Goal: Transaction & Acquisition: Book appointment/travel/reservation

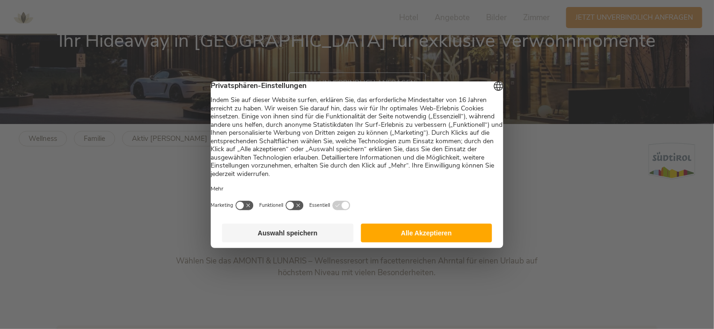
click at [417, 237] on button "Alle Akzeptieren" at bounding box center [426, 233] width 131 height 19
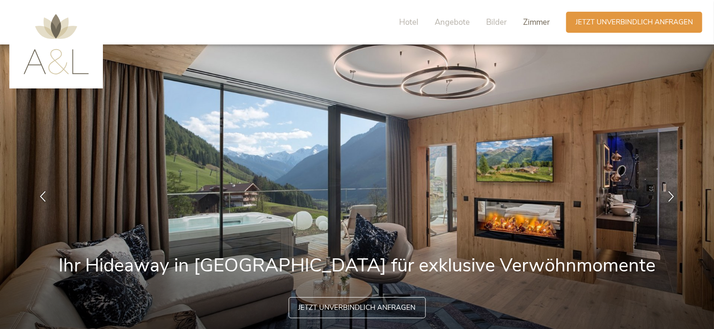
click at [532, 21] on span "Zimmer" at bounding box center [536, 22] width 27 height 11
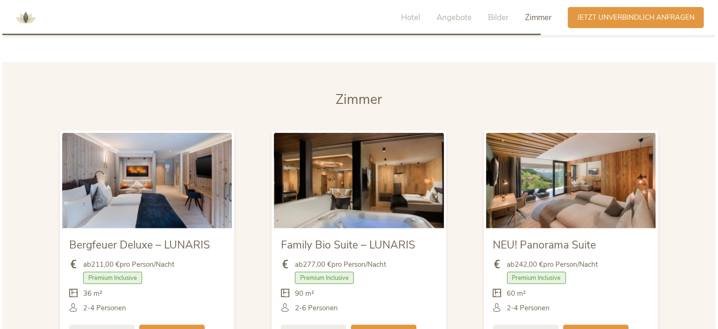
scroll to position [2145, 0]
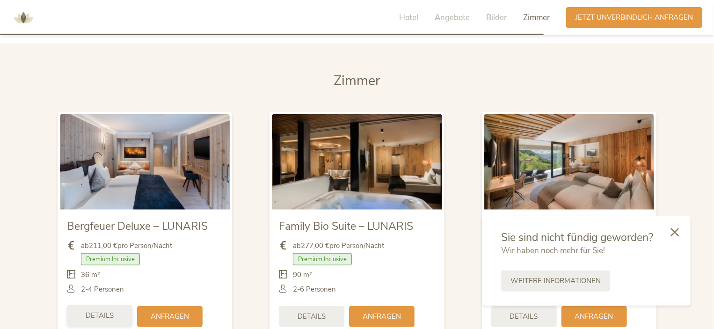
click at [108, 311] on span "Details" at bounding box center [100, 316] width 28 height 10
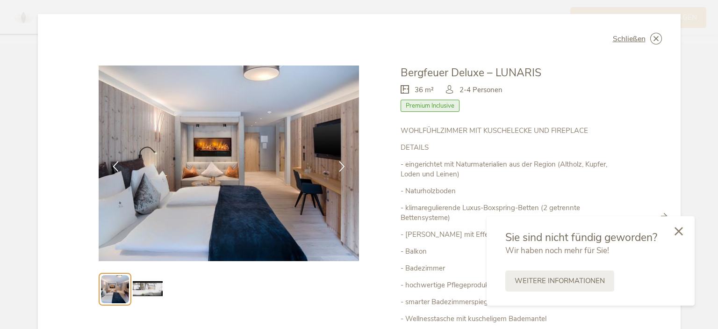
click at [679, 229] on icon at bounding box center [679, 231] width 8 height 8
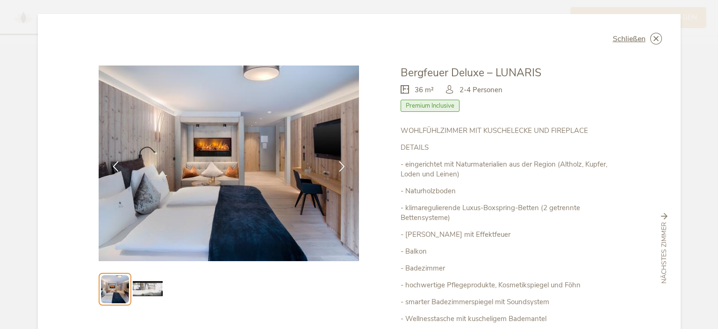
click at [636, 246] on div "Schließen Bergfeuer Deluxe – LUNARIS 36 m² Premium Inclusive" at bounding box center [359, 248] width 643 height 469
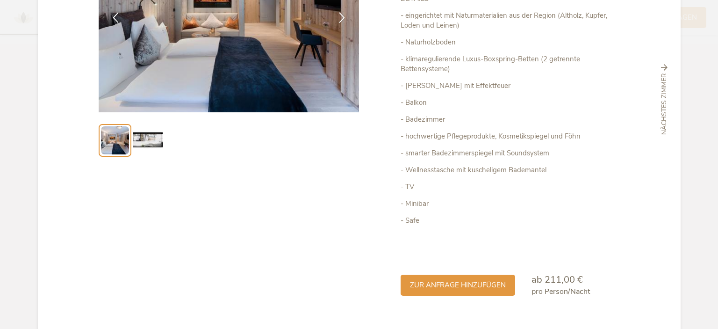
scroll to position [150, 0]
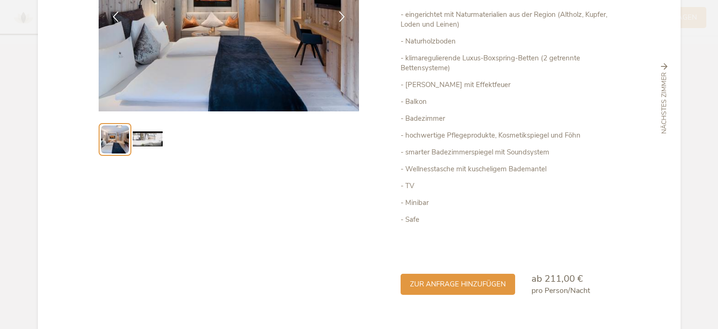
click at [146, 141] on img at bounding box center [148, 139] width 30 height 30
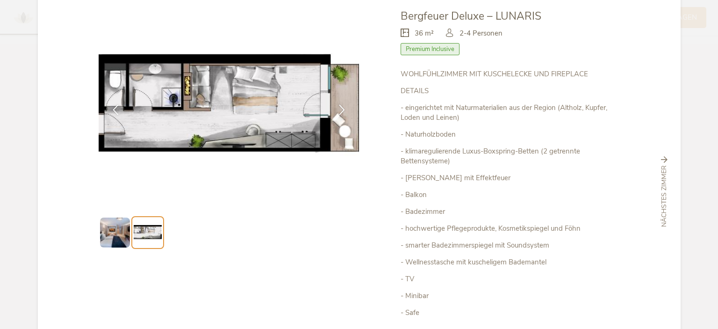
scroll to position [56, 0]
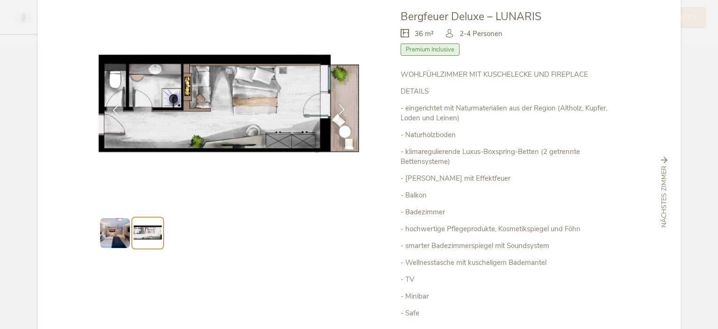
click at [339, 110] on icon at bounding box center [342, 109] width 11 height 11
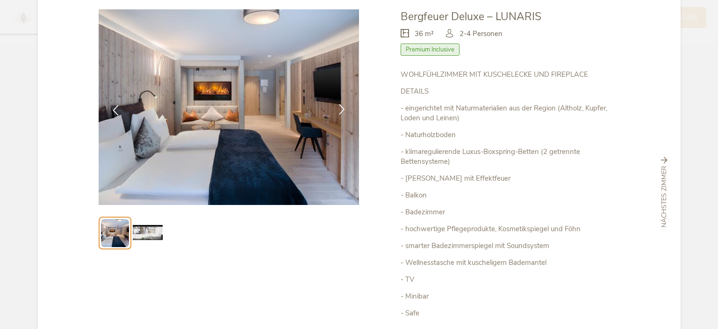
click at [339, 110] on icon at bounding box center [342, 109] width 11 height 11
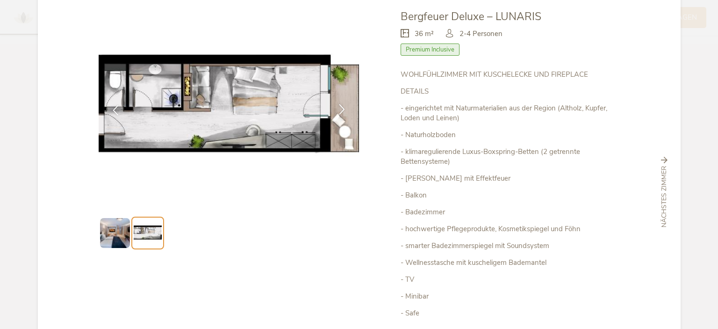
click at [339, 110] on icon at bounding box center [342, 109] width 11 height 11
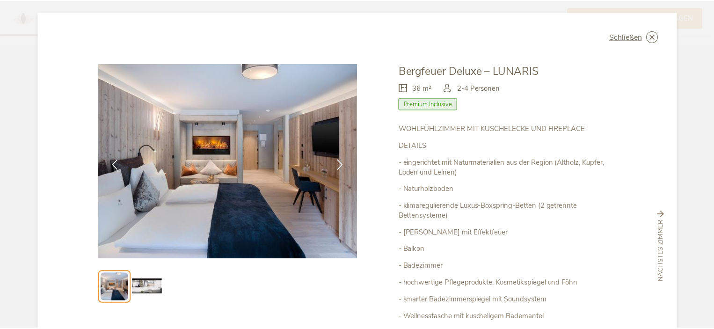
scroll to position [0, 0]
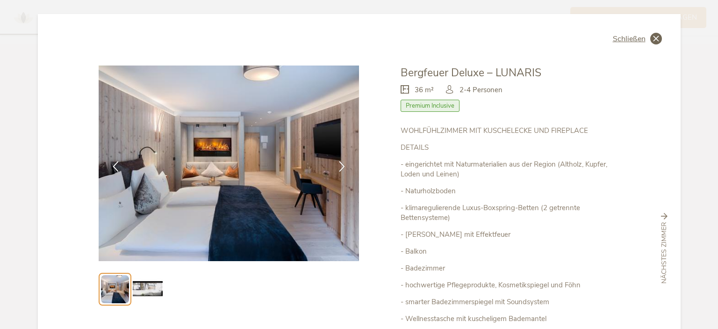
click at [652, 36] on icon at bounding box center [656, 39] width 12 height 12
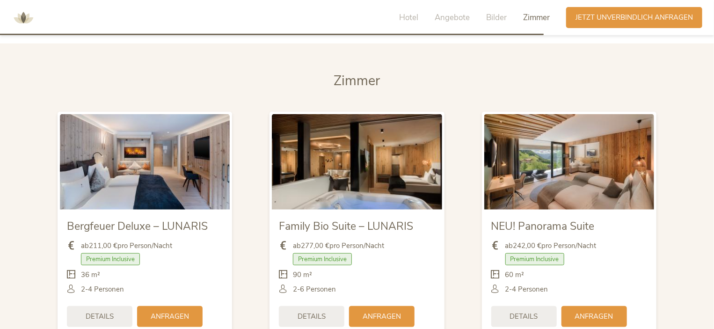
click at [687, 146] on section "[PERSON_NAME] Bergfeuer Deluxe – LUNARIS ab 211,00 € pro Person/Nacht Premium I…" at bounding box center [357, 210] width 714 height 335
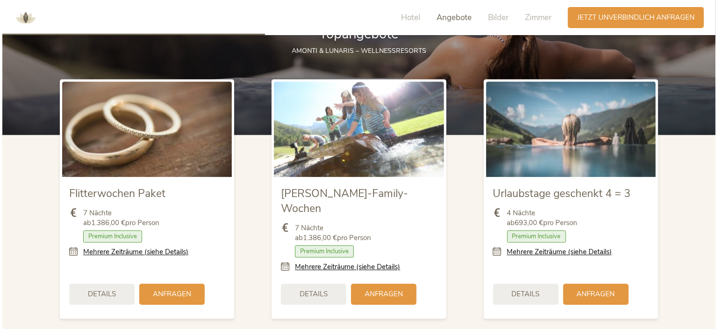
scroll to position [1040, 0]
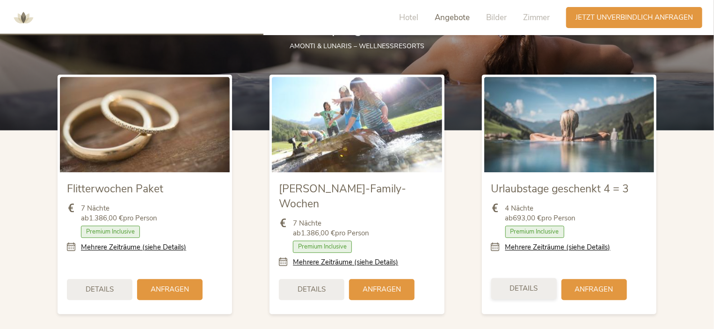
click at [520, 283] on span "Details" at bounding box center [524, 288] width 28 height 10
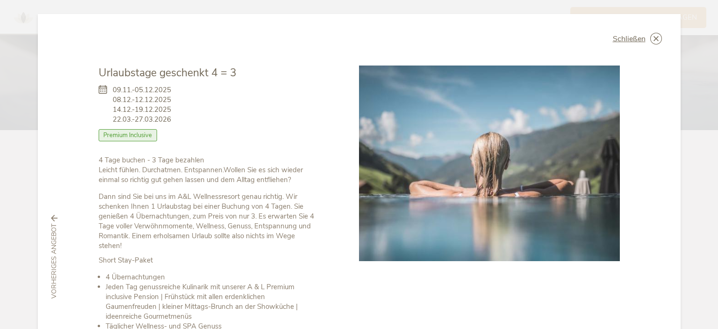
click at [484, 290] on div at bounding box center [489, 263] width 261 height 397
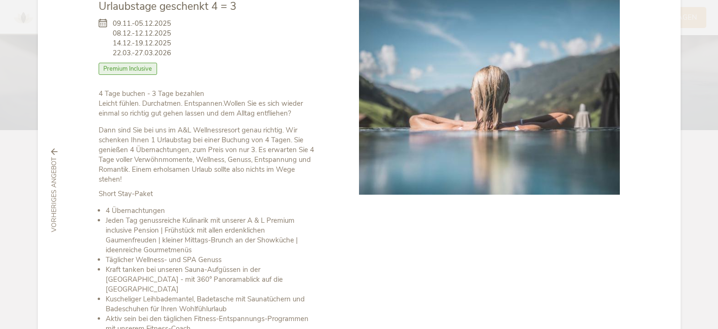
scroll to position [0, 0]
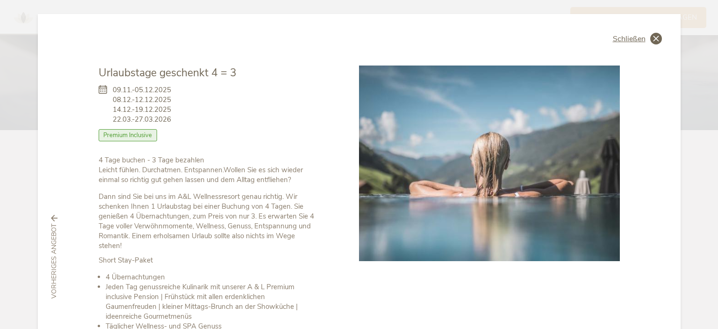
click at [652, 38] on icon at bounding box center [656, 39] width 12 height 12
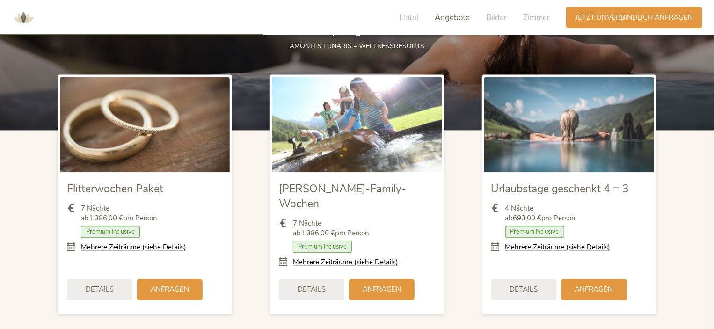
click at [131, 118] on img at bounding box center [145, 124] width 170 height 95
click at [95, 283] on span "Details" at bounding box center [100, 288] width 28 height 10
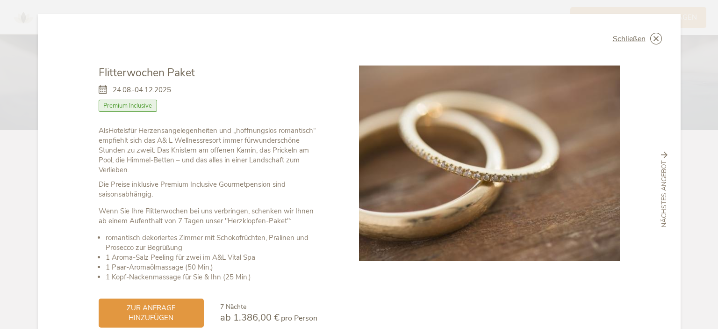
click at [283, 286] on div "zur Anfrage hinzufügen 7 Nächte ab 1.386,00 € pro Person" at bounding box center [208, 304] width 219 height 45
click at [653, 39] on icon at bounding box center [656, 39] width 12 height 12
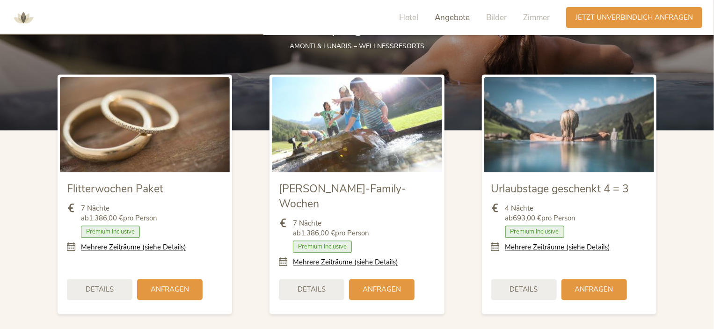
click at [674, 161] on div "Urlaubstage geschenkt 4 = 3 4 Nächte ab 693,00 € pro Person Zimmer mit Frühstüc…" at bounding box center [569, 194] width 212 height 259
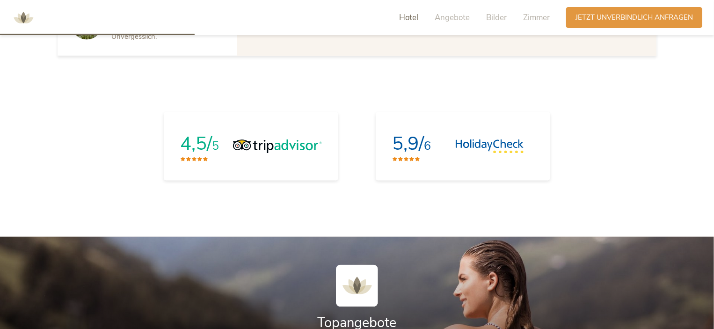
scroll to position [741, 0]
